Goal: Task Accomplishment & Management: Use online tool/utility

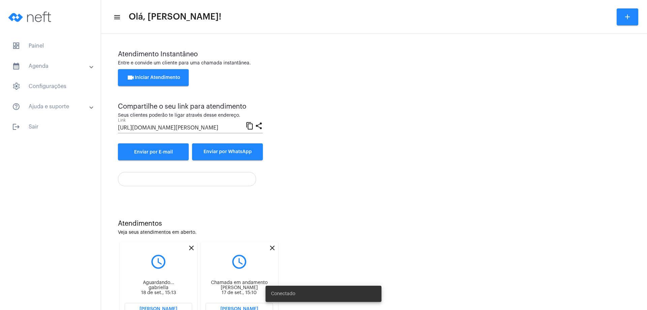
scroll to position [29, 0]
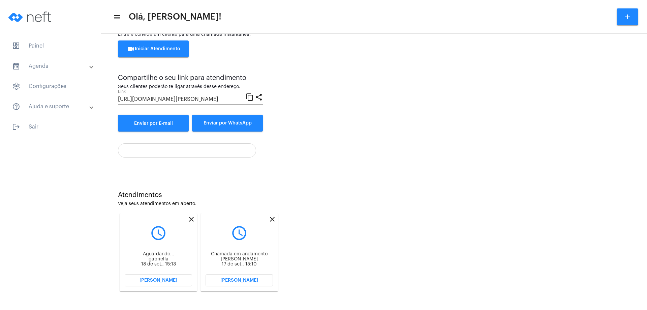
click at [271, 219] on mat-icon "close" at bounding box center [272, 219] width 8 height 8
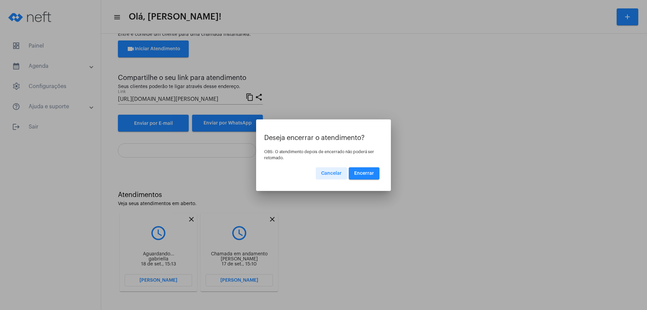
click at [371, 171] on span "Encerrar" at bounding box center [364, 173] width 20 height 5
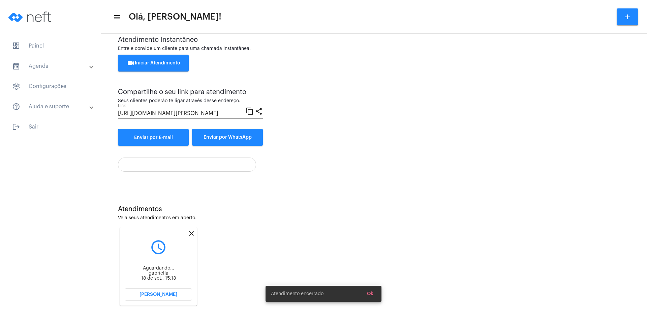
scroll to position [29, 0]
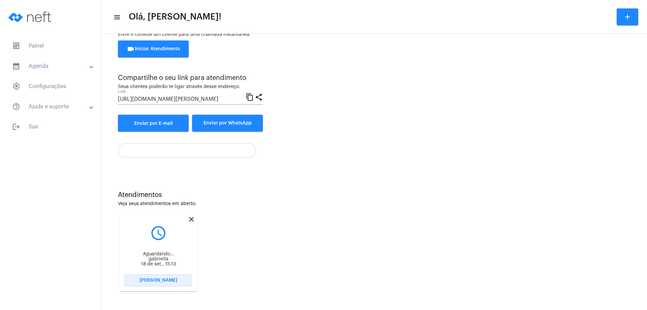
click at [171, 278] on span "[PERSON_NAME]" at bounding box center [159, 280] width 38 height 5
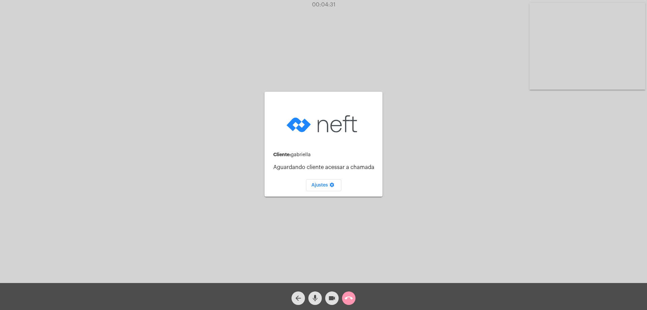
click at [295, 295] on mat-icon "arrow_back" at bounding box center [298, 298] width 8 height 8
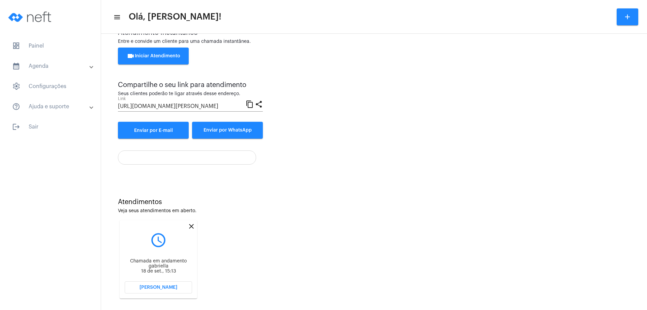
scroll to position [29, 0]
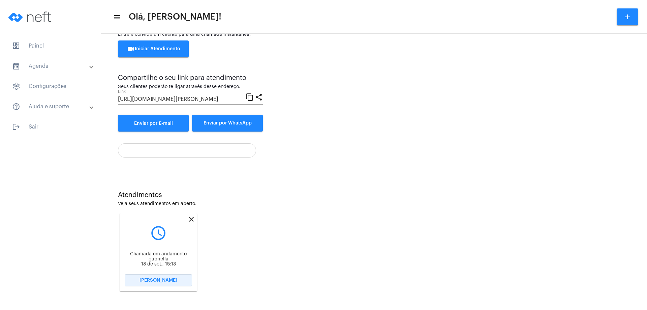
click at [172, 278] on span "[PERSON_NAME]" at bounding box center [159, 280] width 38 height 5
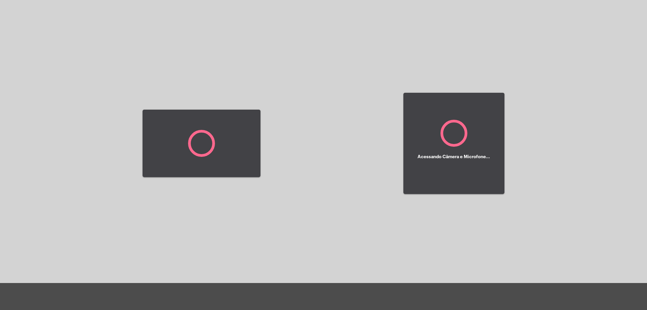
click at [172, 278] on div at bounding box center [202, 143] width 118 height 281
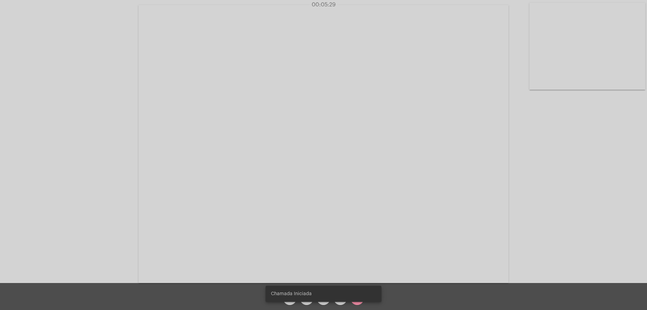
drag, startPoint x: 226, startPoint y: 142, endPoint x: 236, endPoint y: 137, distance: 10.1
click at [228, 142] on video at bounding box center [324, 144] width 370 height 278
click at [251, 137] on video at bounding box center [163, 143] width 313 height 235
